Goal: Information Seeking & Learning: Learn about a topic

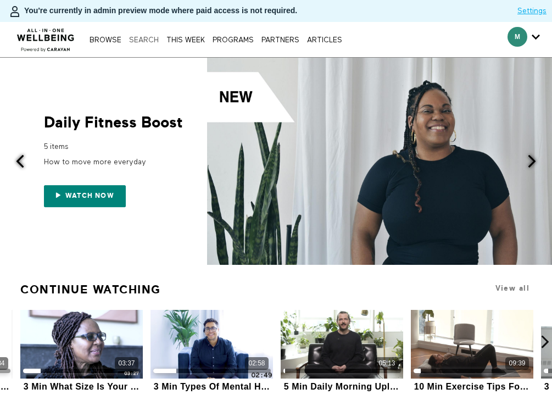
click at [140, 43] on link "Search" at bounding box center [143, 40] width 35 height 7
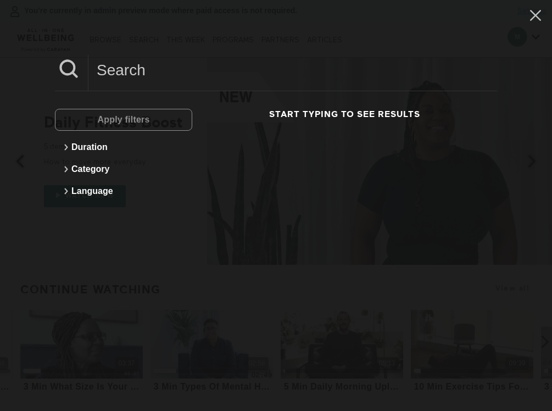
click at [146, 70] on input at bounding box center [293, 70] width 409 height 30
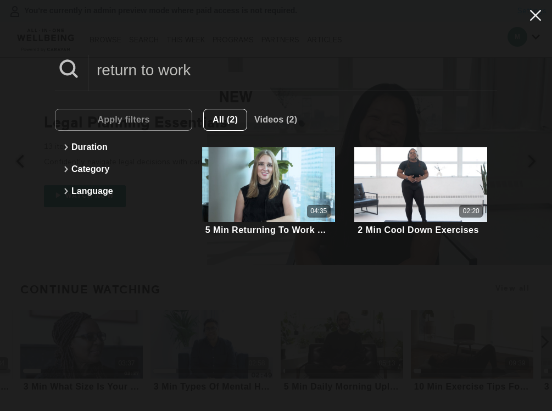
type input "return to work"
click at [533, 23] on icon at bounding box center [536, 15] width 21 height 19
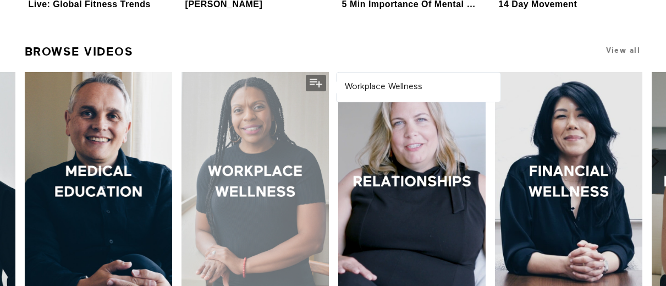
scroll to position [615, 0]
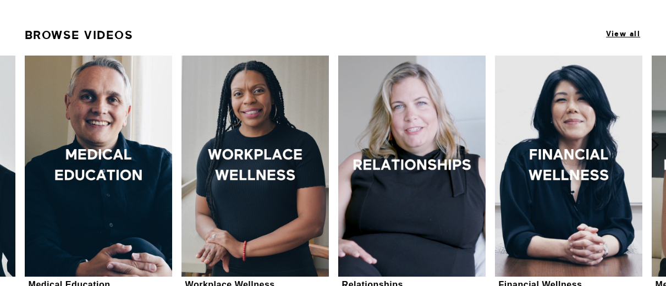
click at [552, 31] on span "View all" at bounding box center [623, 34] width 34 height 8
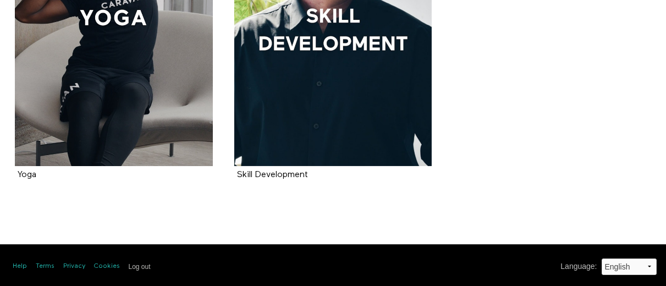
scroll to position [1346, 0]
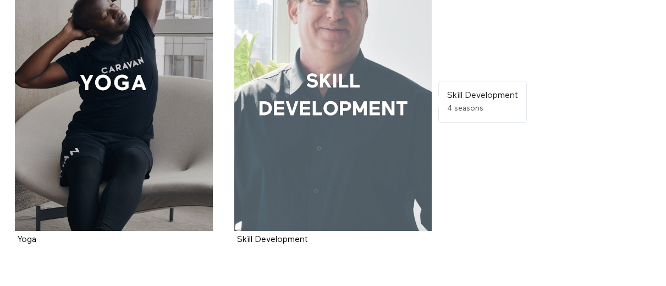
click at [297, 129] on div at bounding box center [333, 82] width 198 height 296
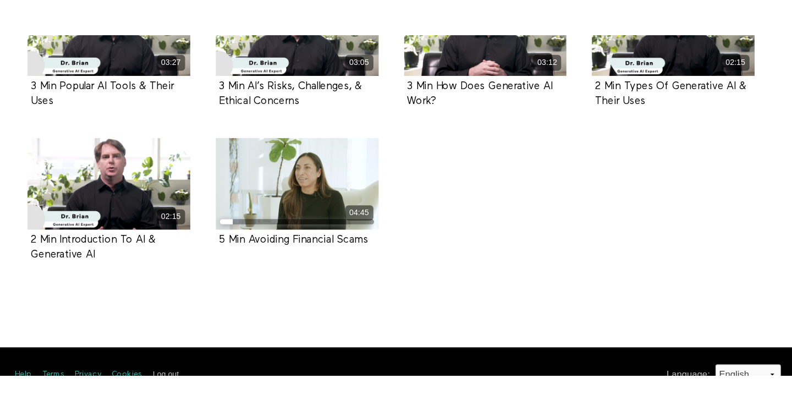
scroll to position [1066, 0]
